Goal: Transaction & Acquisition: Purchase product/service

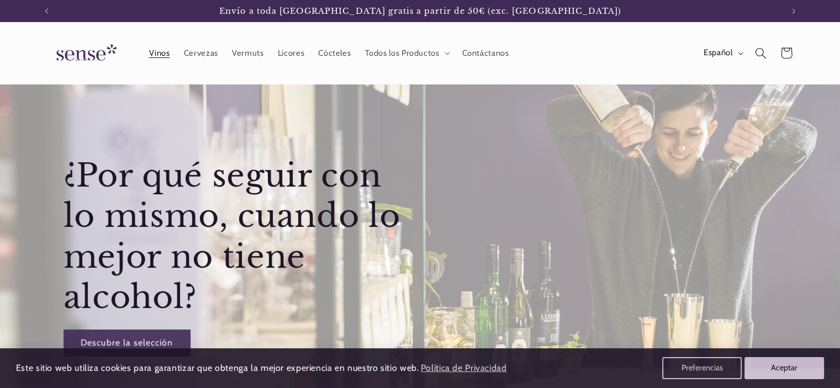
click at [167, 61] on link "Vinos" at bounding box center [159, 53] width 35 height 24
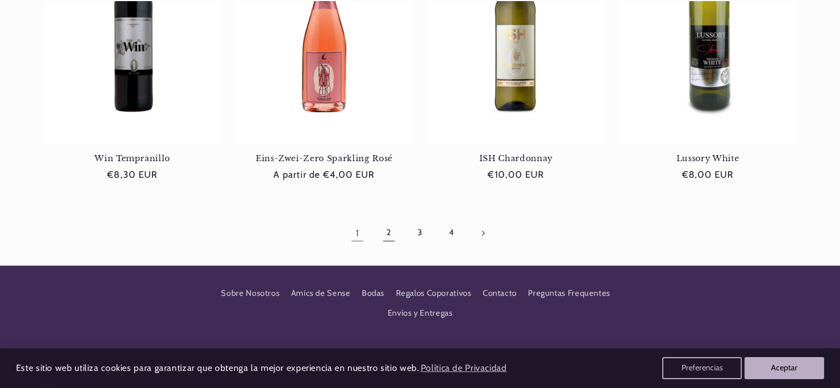
click at [389, 240] on link "2" at bounding box center [388, 232] width 25 height 25
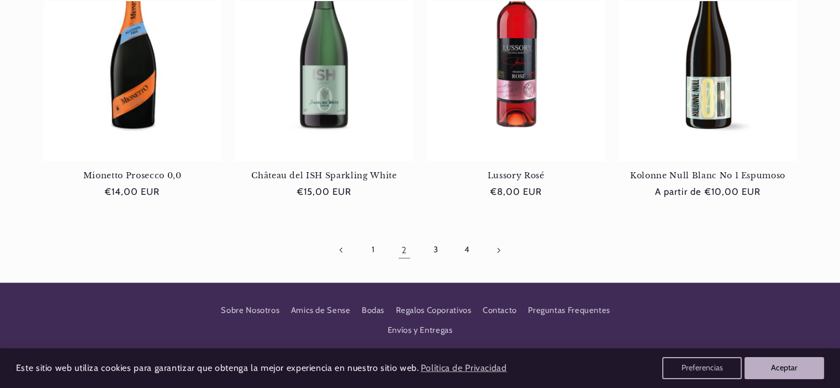
scroll to position [1103, 0]
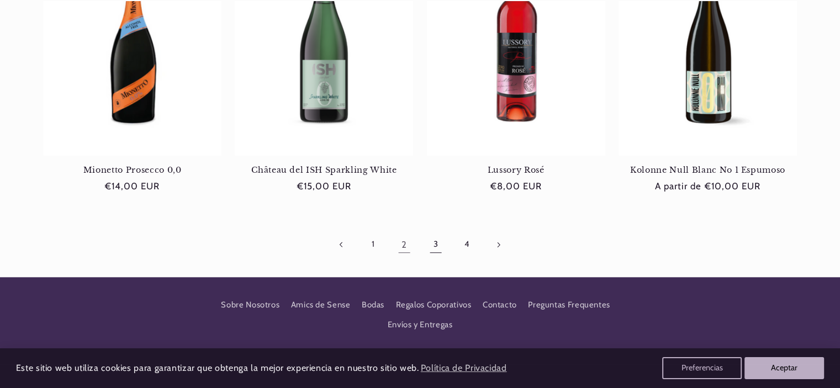
click at [429, 245] on link "3" at bounding box center [435, 244] width 25 height 25
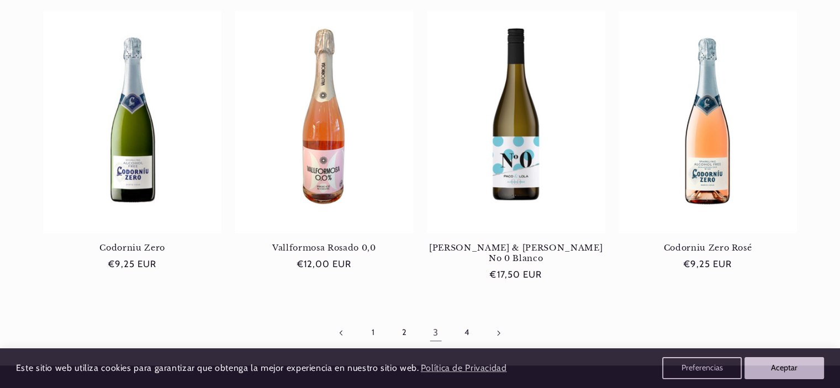
scroll to position [1035, 0]
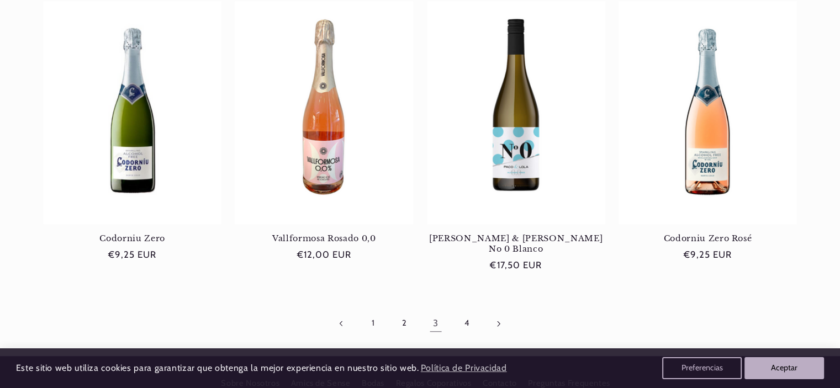
click at [497, 316] on link "Página siguiente" at bounding box center [498, 323] width 25 height 25
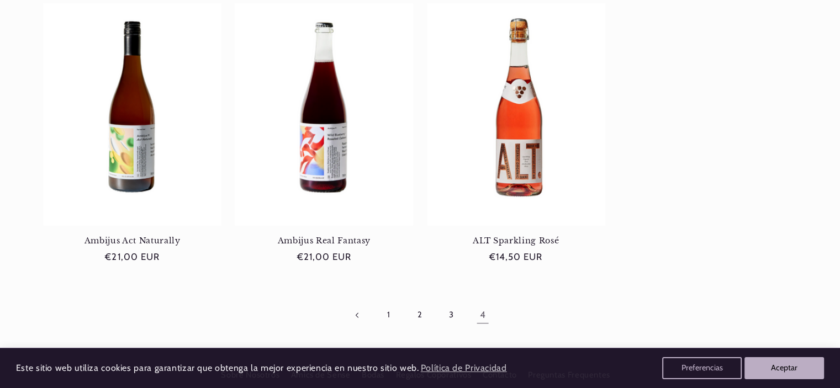
scroll to position [752, 0]
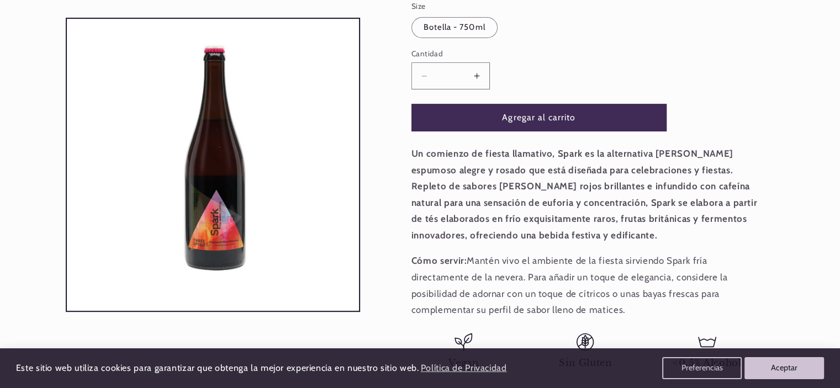
scroll to position [0, 736]
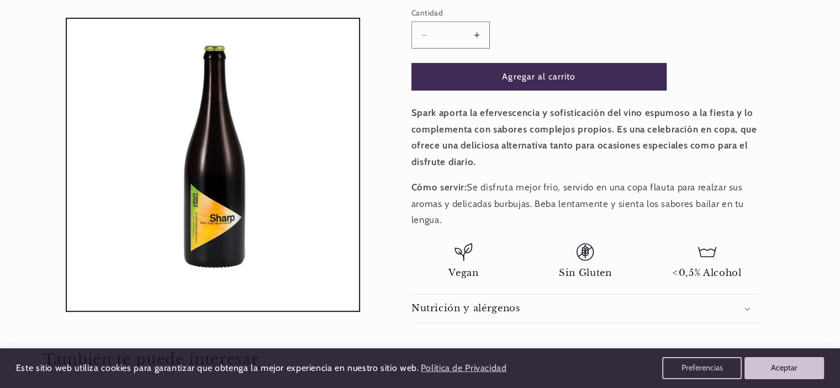
scroll to position [0, 736]
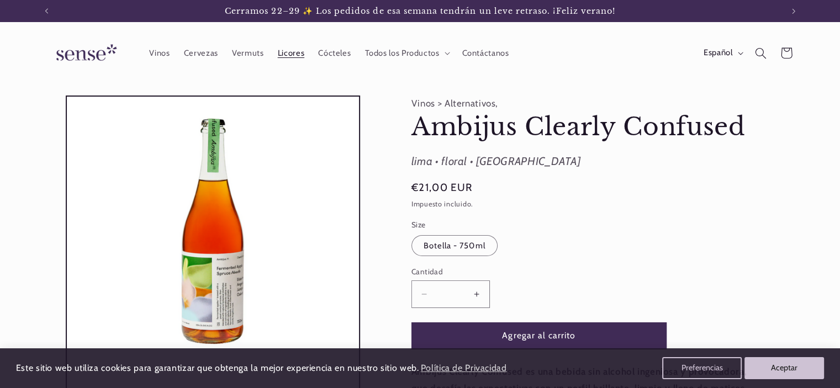
click at [290, 60] on link "Licores" at bounding box center [291, 53] width 41 height 24
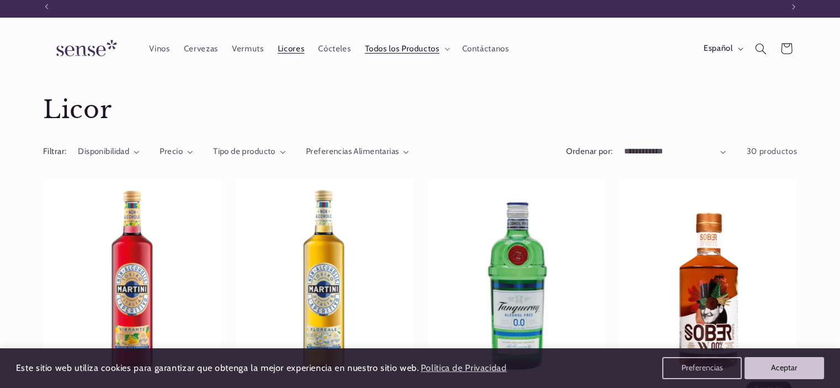
scroll to position [0, 736]
